Goal: Task Accomplishment & Management: Complete application form

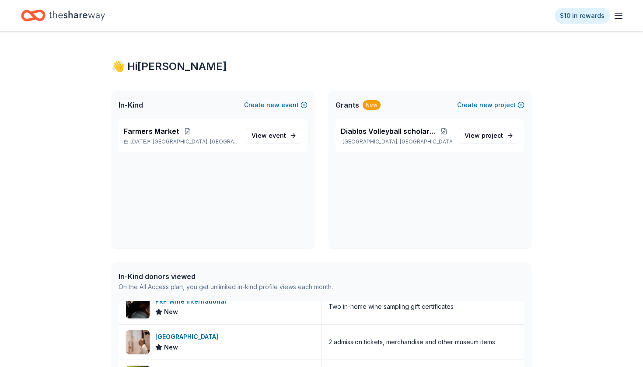
click at [84, 17] on icon "Home" at bounding box center [77, 15] width 56 height 10
click at [614, 17] on icon "button" at bounding box center [618, 15] width 10 height 10
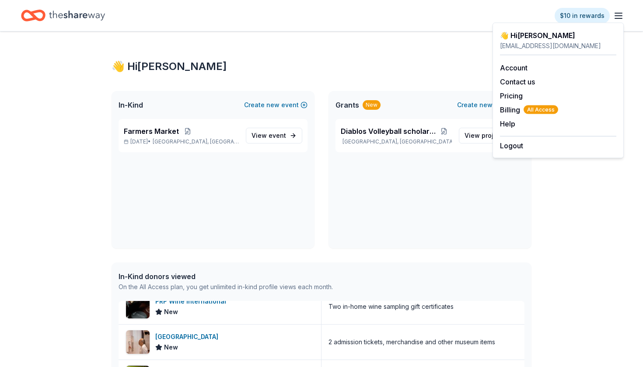
click at [72, 17] on icon "Home" at bounding box center [77, 15] width 56 height 10
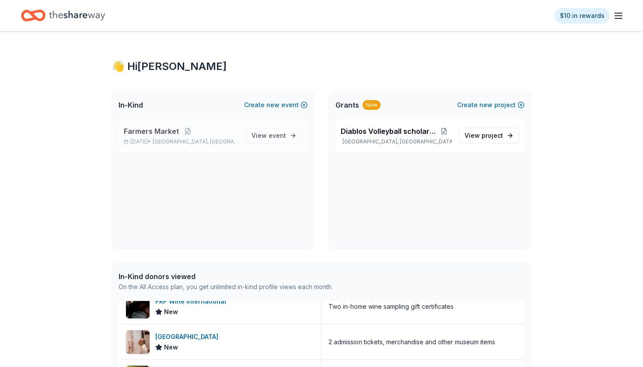
click at [170, 136] on div "Farmers Market [DATE] • [GEOGRAPHIC_DATA], [GEOGRAPHIC_DATA]" at bounding box center [181, 135] width 115 height 19
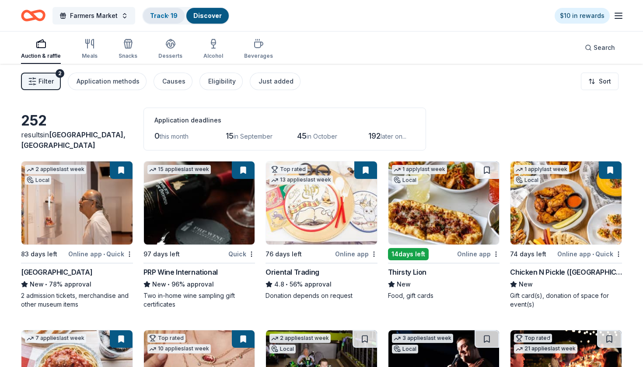
click at [156, 14] on link "Track · 19" at bounding box center [164, 15] width 28 height 7
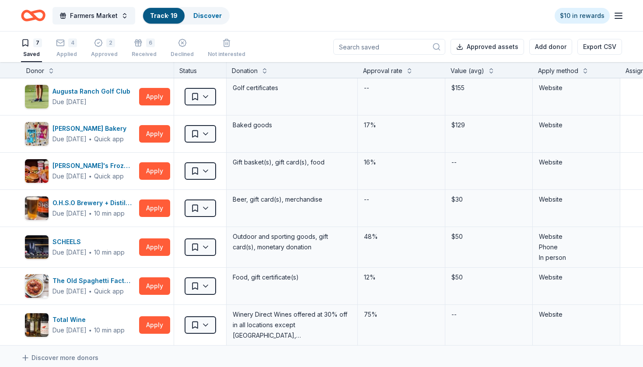
click at [381, 45] on input at bounding box center [389, 47] width 112 height 16
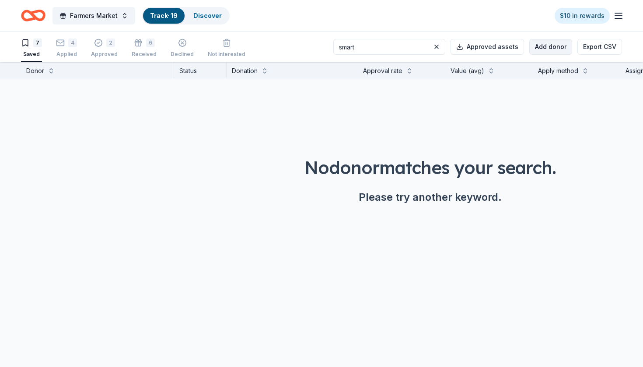
type input "smart"
drag, startPoint x: 567, startPoint y: 46, endPoint x: 355, endPoint y: 34, distance: 212.9
click at [359, 33] on div "smart Approved assets Add donor Export CSV" at bounding box center [477, 46] width 289 height 31
click at [172, 45] on div "button" at bounding box center [182, 42] width 23 height 9
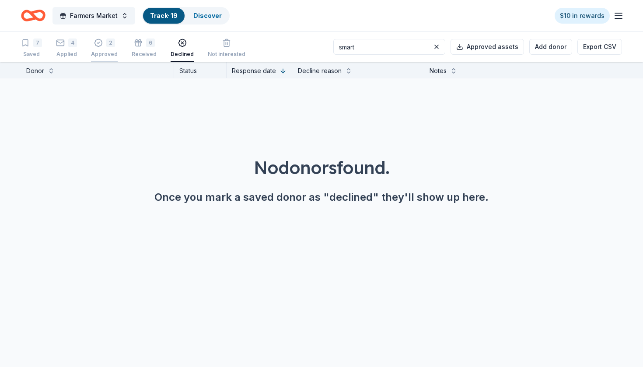
click at [109, 42] on div "2" at bounding box center [110, 42] width 9 height 9
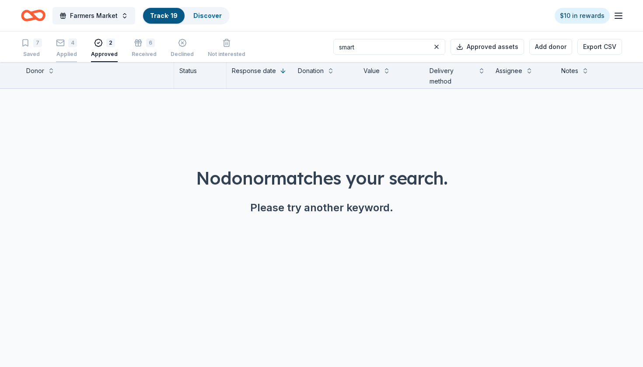
click at [67, 40] on div "4" at bounding box center [66, 42] width 21 height 9
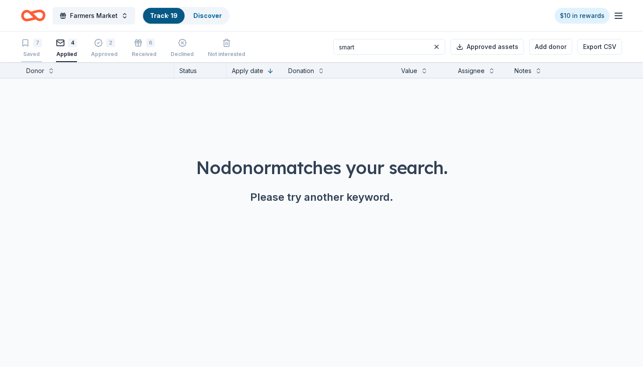
click at [37, 42] on div "7" at bounding box center [37, 42] width 9 height 9
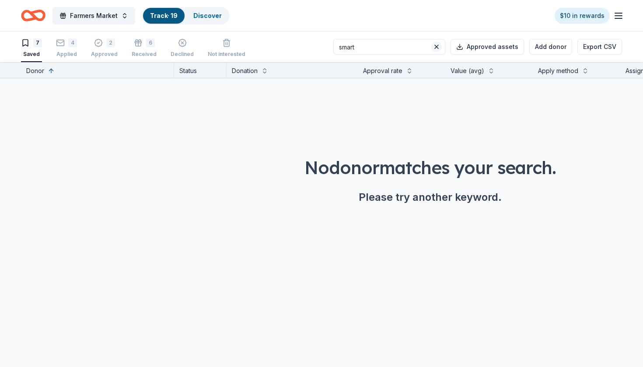
click at [440, 45] on button at bounding box center [436, 47] width 10 height 10
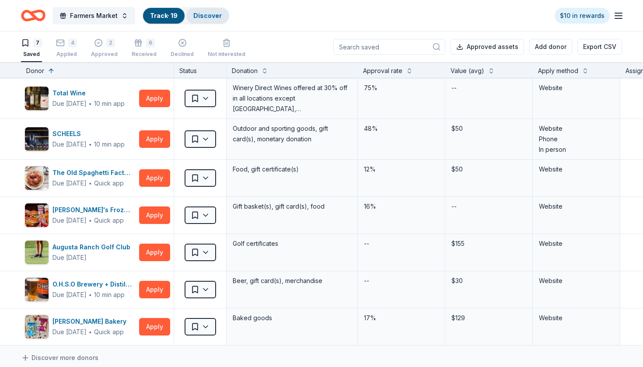
click at [202, 12] on link "Discover" at bounding box center [207, 15] width 28 height 7
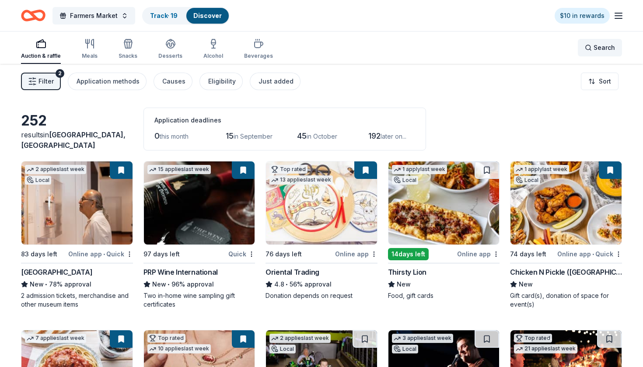
click at [594, 52] on span "Search" at bounding box center [604, 47] width 21 height 10
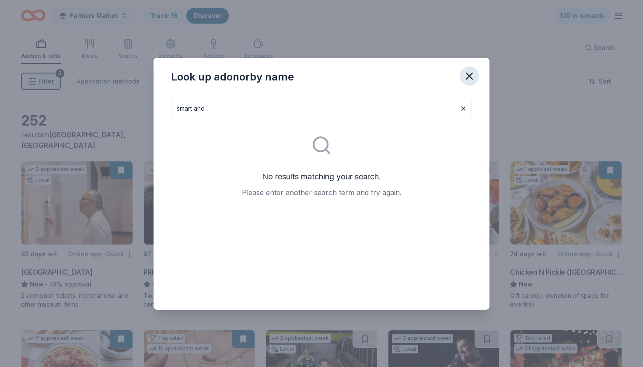
type input "smart and"
click at [468, 77] on icon "button" at bounding box center [469, 76] width 6 height 6
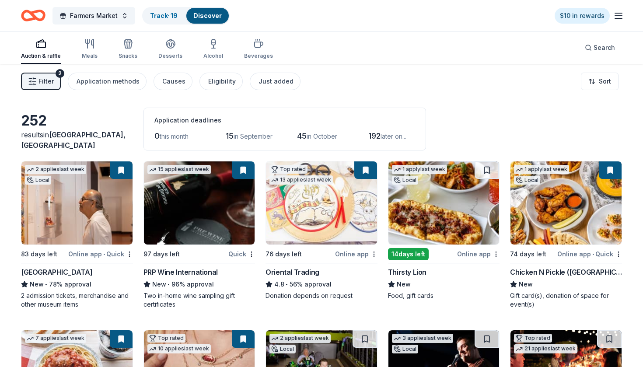
click at [42, 17] on icon "Home" at bounding box center [33, 15] width 24 height 21
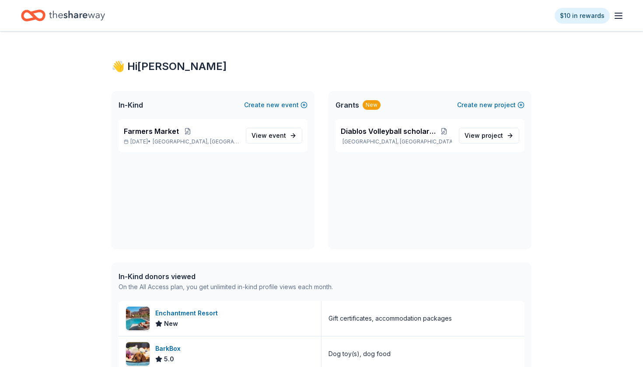
click at [344, 102] on span "Grants" at bounding box center [347, 105] width 24 height 10
click at [385, 138] on p "[GEOGRAPHIC_DATA], [GEOGRAPHIC_DATA]" at bounding box center [396, 141] width 111 height 7
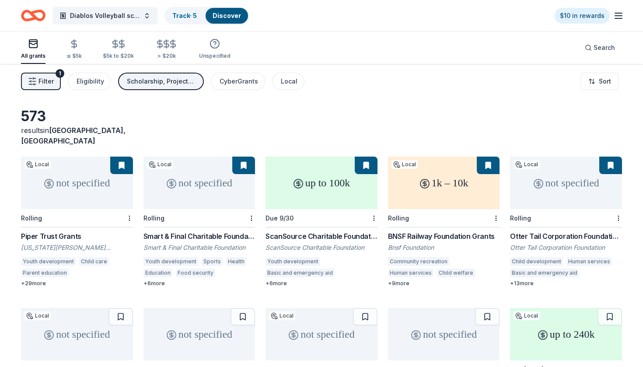
click at [188, 181] on div "not specified" at bounding box center [199, 183] width 112 height 52
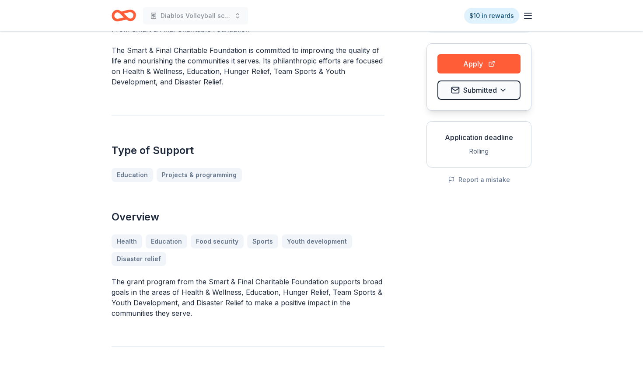
scroll to position [85, 0]
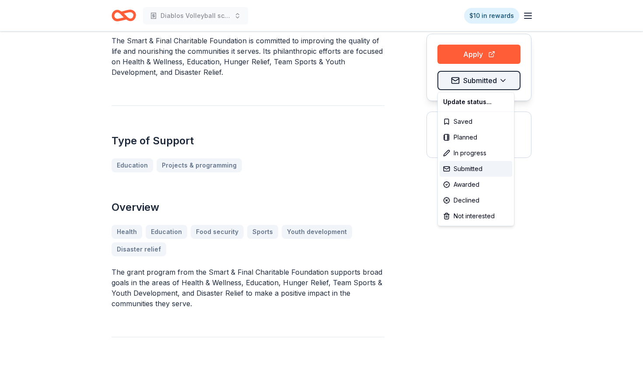
click at [477, 77] on html "Diablos Volleyball scholarship $10 in rewards Smart & Final Charitable Foundati…" at bounding box center [321, 98] width 643 height 367
click at [477, 42] on html "Diablos Volleyball scholarship $10 in rewards Smart & Final Charitable Foundati…" at bounding box center [321, 98] width 643 height 367
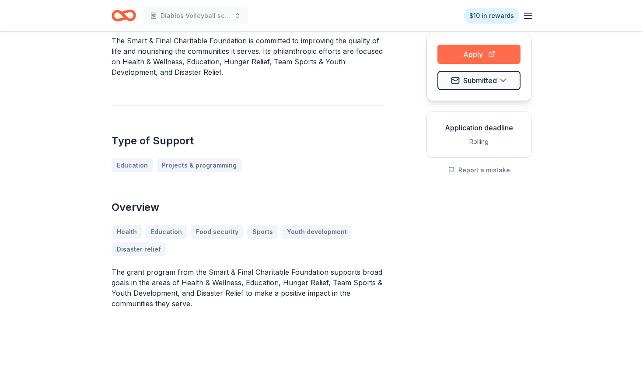
click at [476, 51] on button "Apply" at bounding box center [478, 54] width 83 height 19
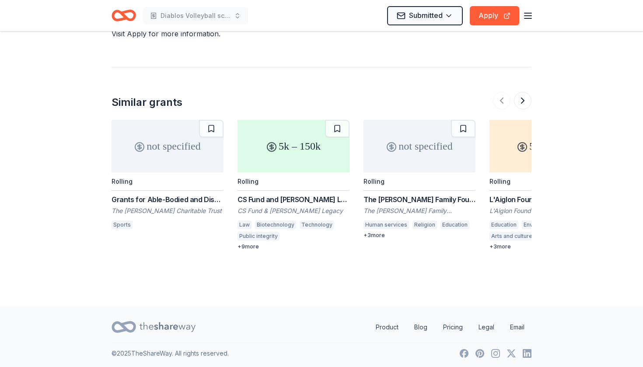
scroll to position [932, 0]
click at [527, 97] on button at bounding box center [522, 100] width 17 height 17
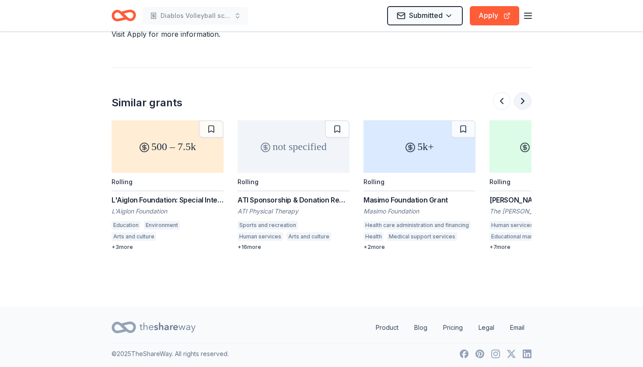
click at [527, 98] on button at bounding box center [522, 100] width 17 height 17
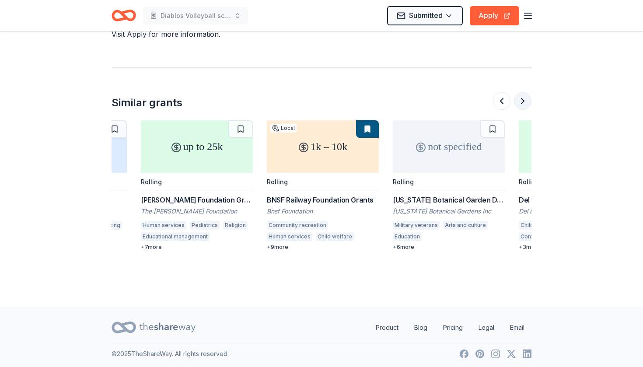
scroll to position [0, 756]
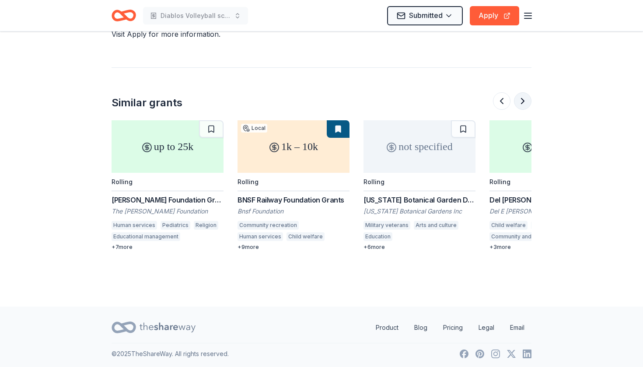
click at [527, 98] on button at bounding box center [522, 100] width 17 height 17
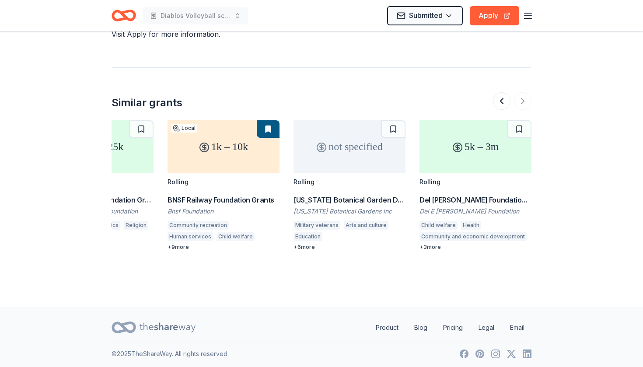
click at [527, 99] on div at bounding box center [512, 100] width 38 height 17
click at [499, 101] on button at bounding box center [501, 100] width 17 height 17
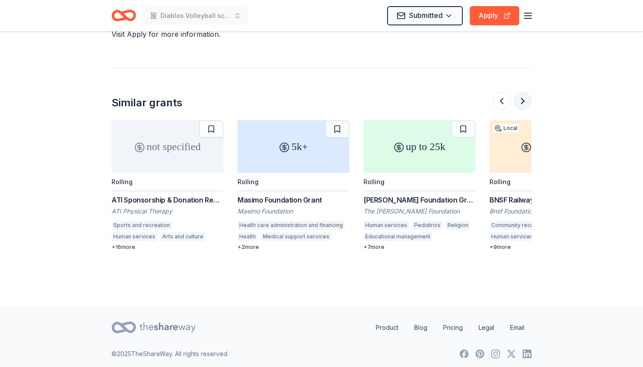
click at [524, 100] on button at bounding box center [522, 100] width 17 height 17
